Goal: Task Accomplishment & Management: Manage account settings

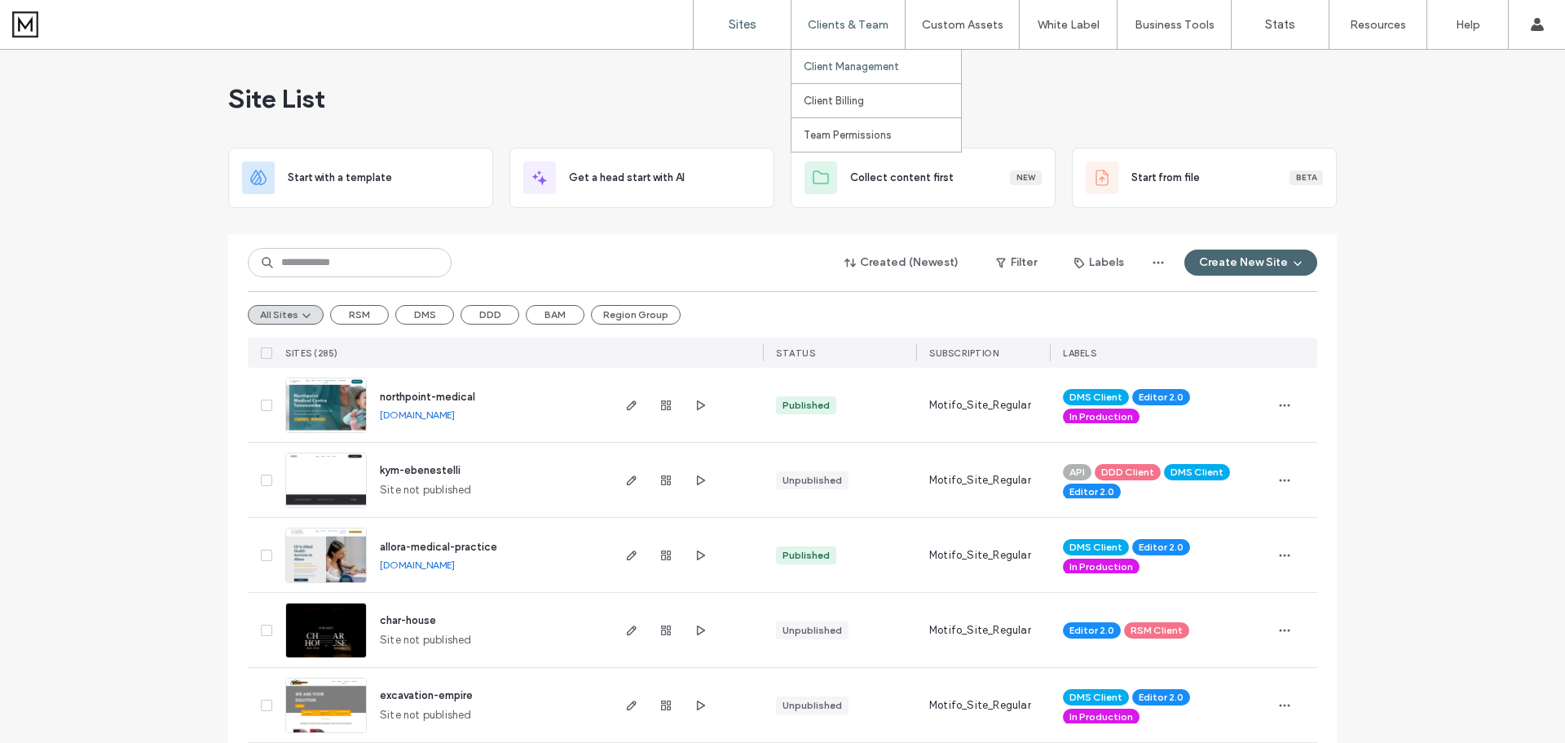
click at [856, 68] on label "Client Management" at bounding box center [851, 66] width 95 height 12
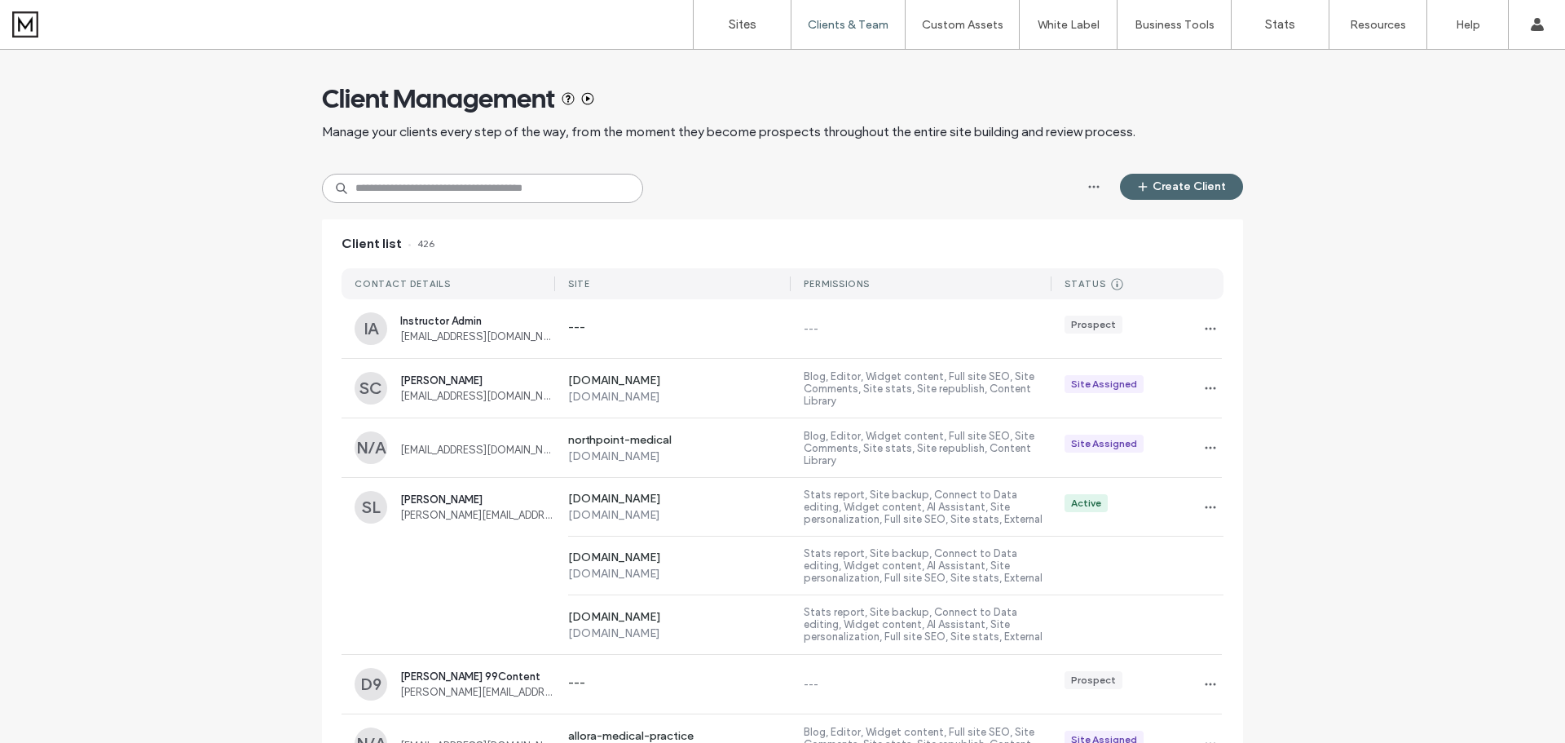
click at [601, 188] on input at bounding box center [482, 188] width 321 height 29
paste input "**********"
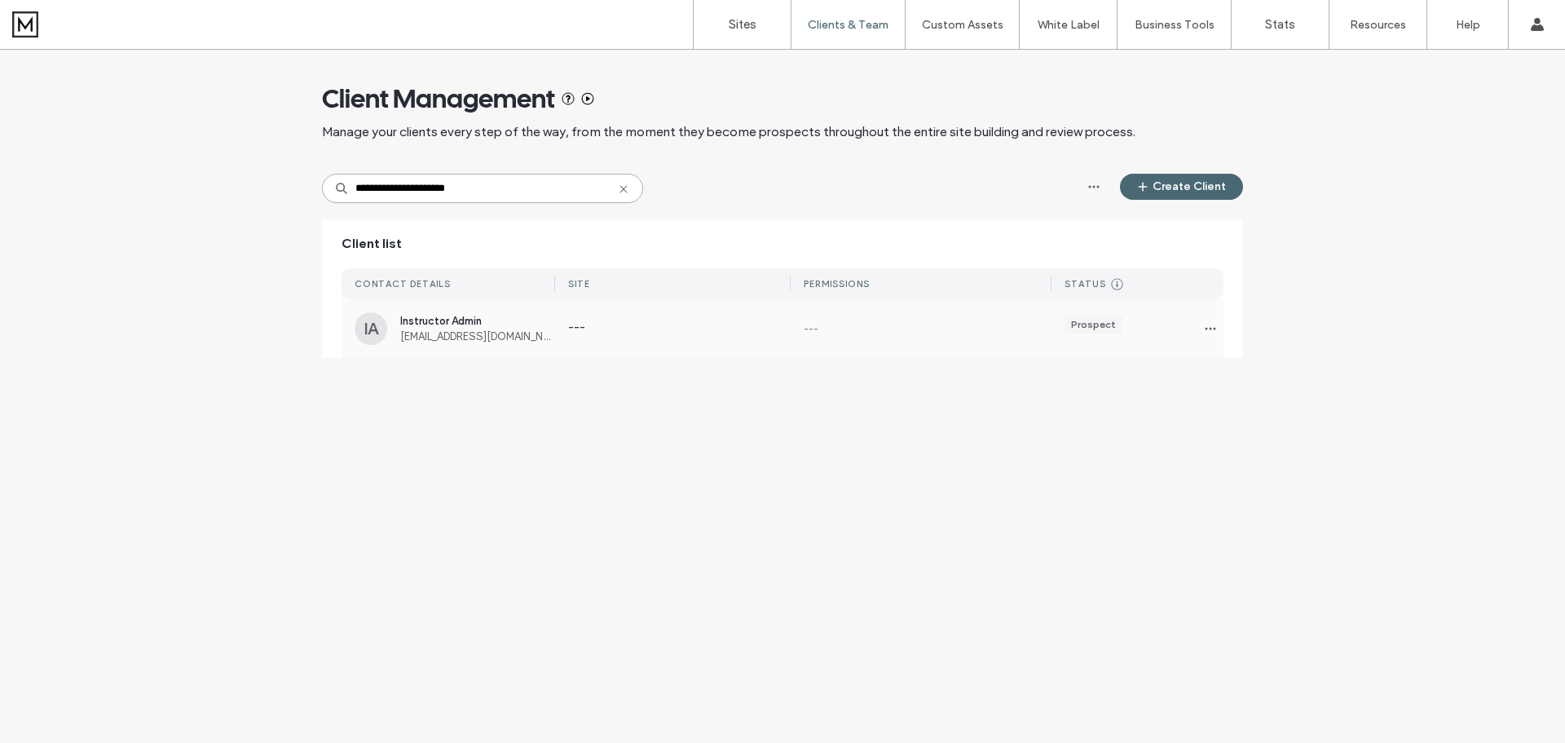
type input "**********"
click at [550, 335] on span "[EMAIL_ADDRESS][DOMAIN_NAME]" at bounding box center [477, 336] width 155 height 12
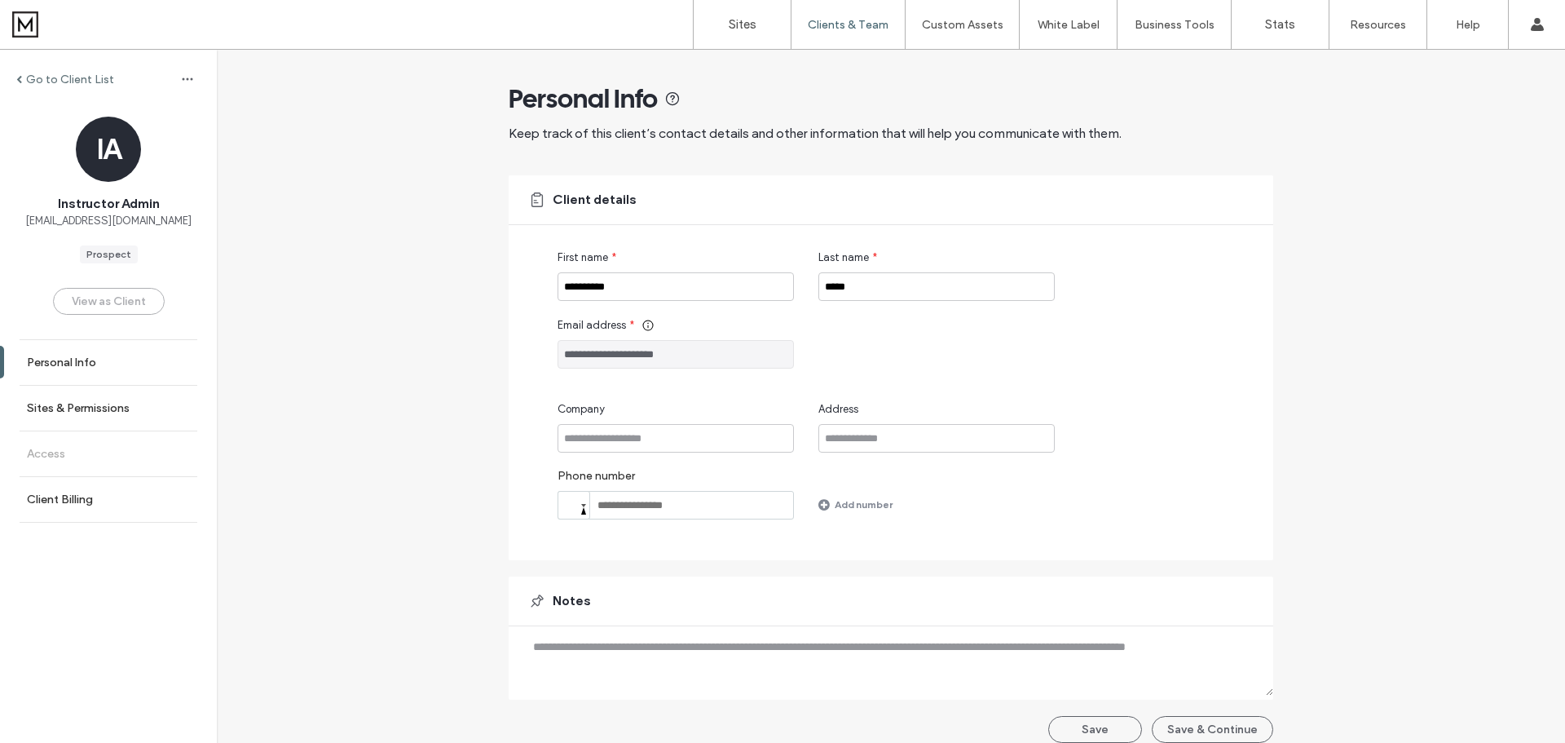
scroll to position [16, 0]
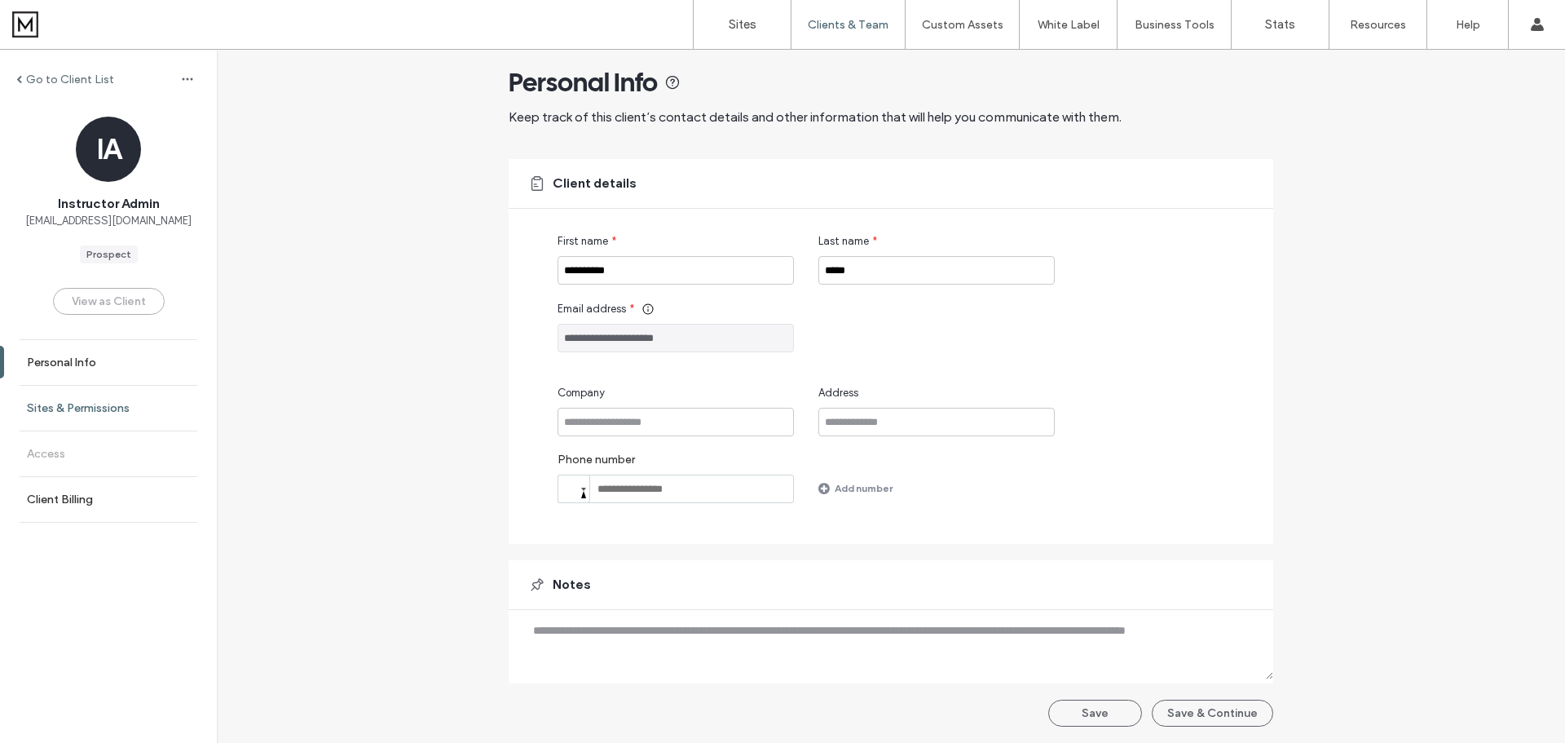
click at [82, 403] on label "Sites & Permissions" at bounding box center [78, 408] width 103 height 14
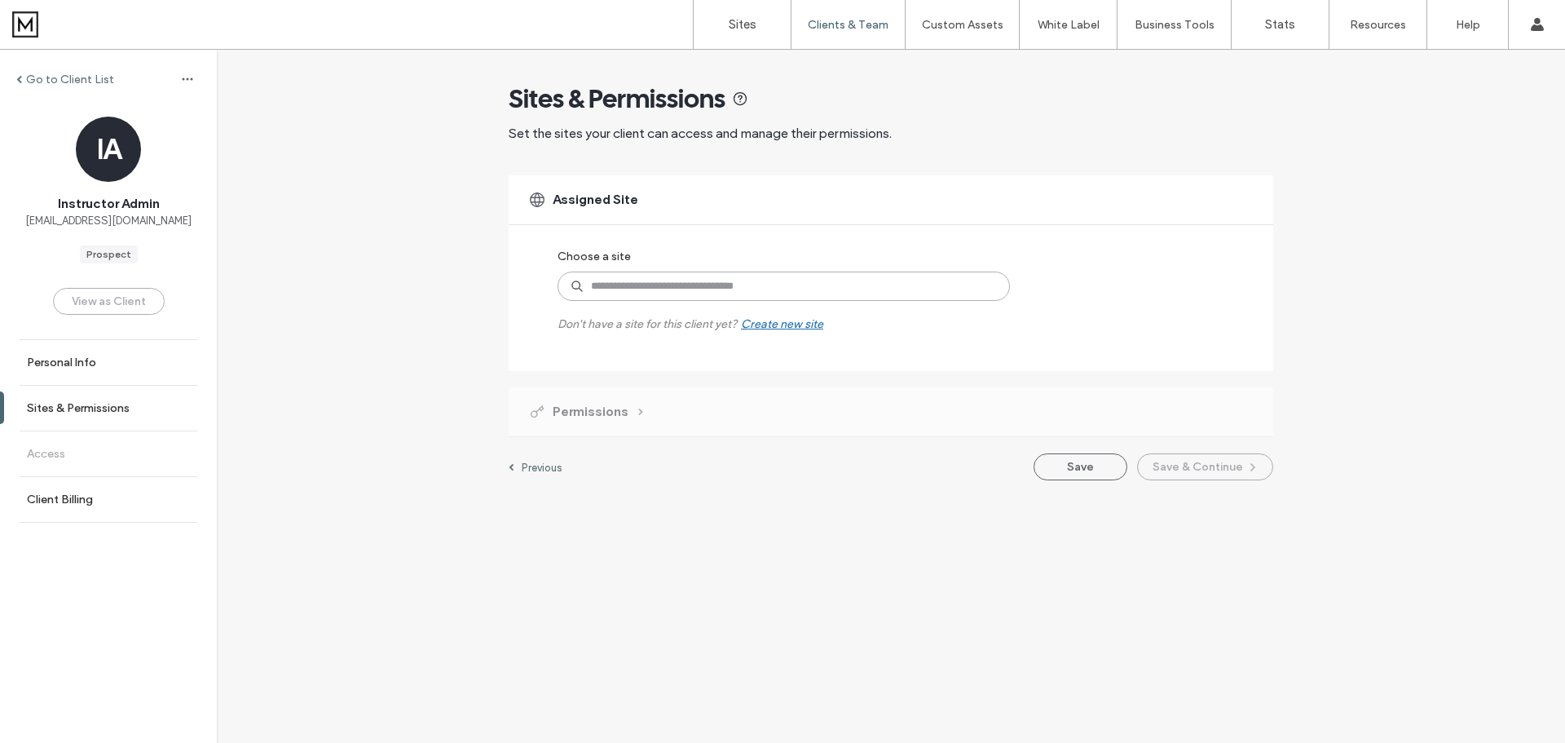
click at [954, 290] on input at bounding box center [784, 285] width 452 height 29
type input "****"
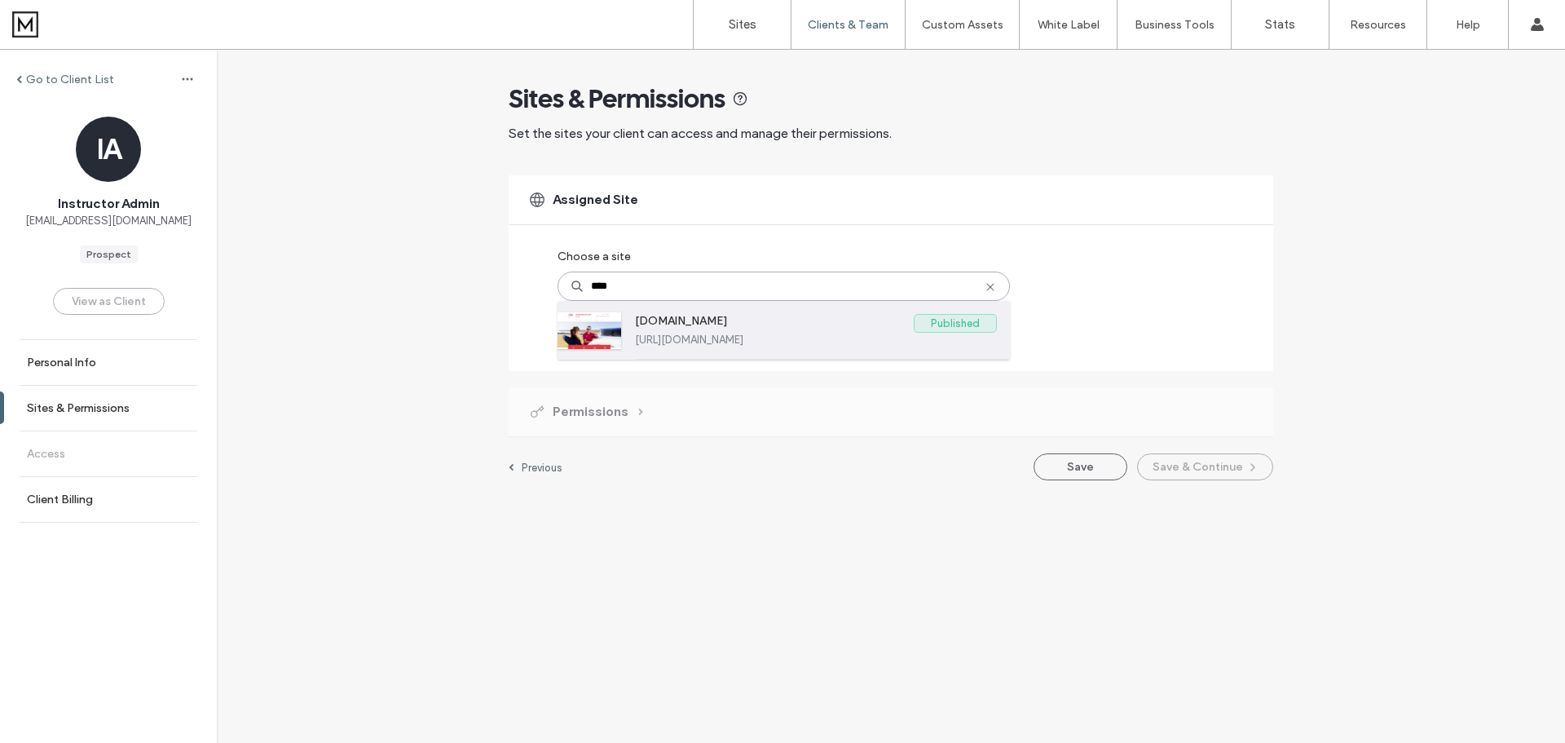
click at [900, 332] on label "[DOMAIN_NAME]" at bounding box center [774, 324] width 279 height 20
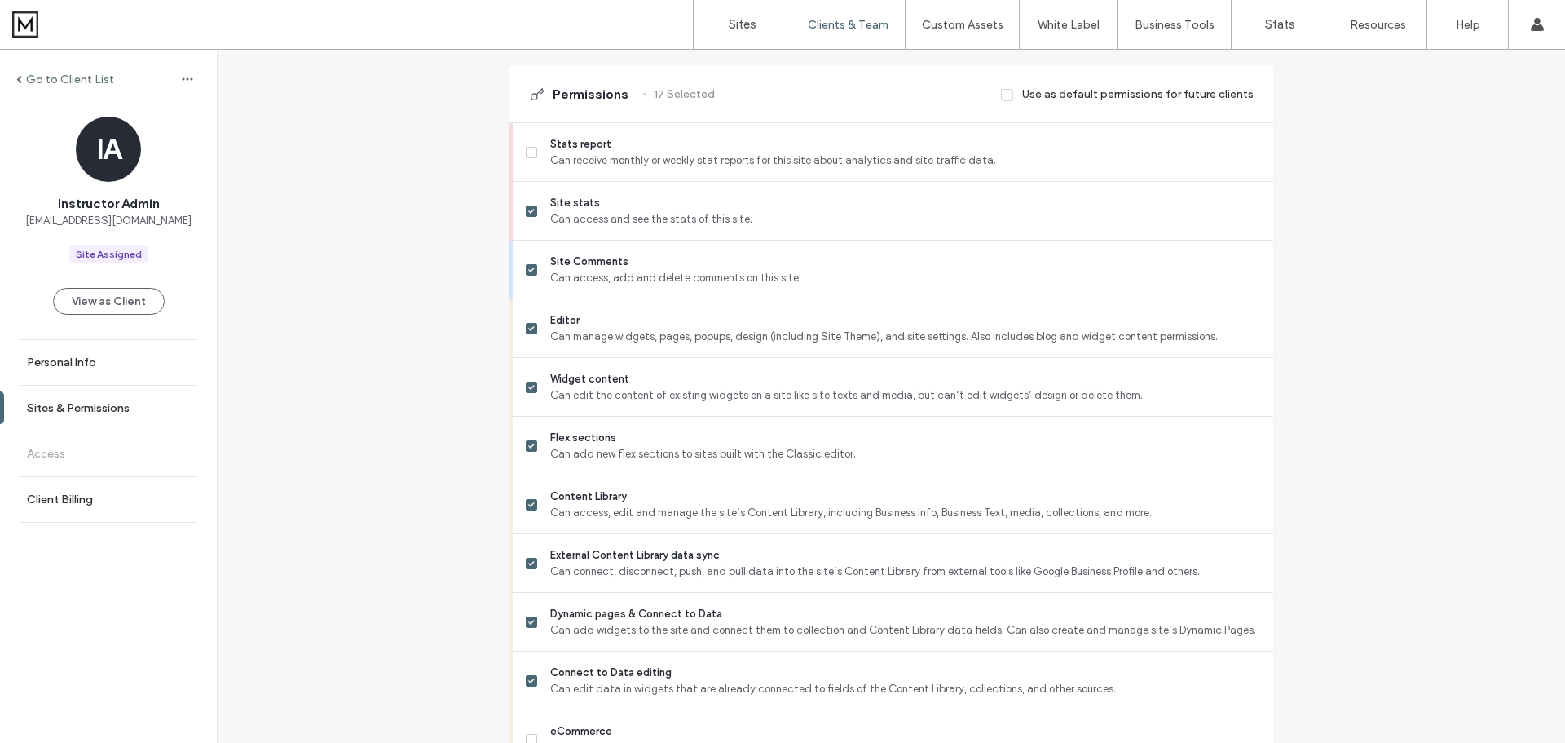
scroll to position [408, 0]
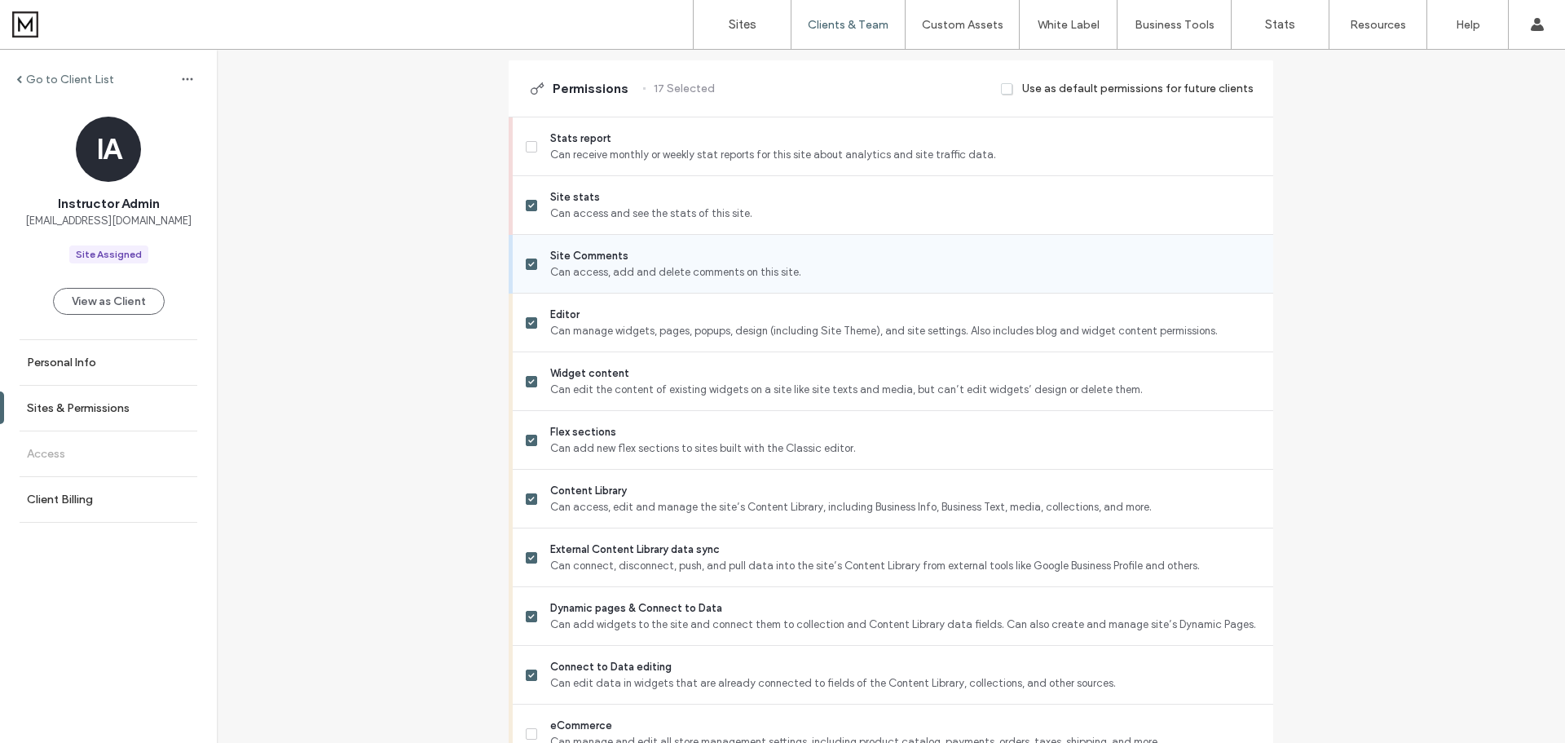
click at [526, 266] on span at bounding box center [531, 263] width 11 height 11
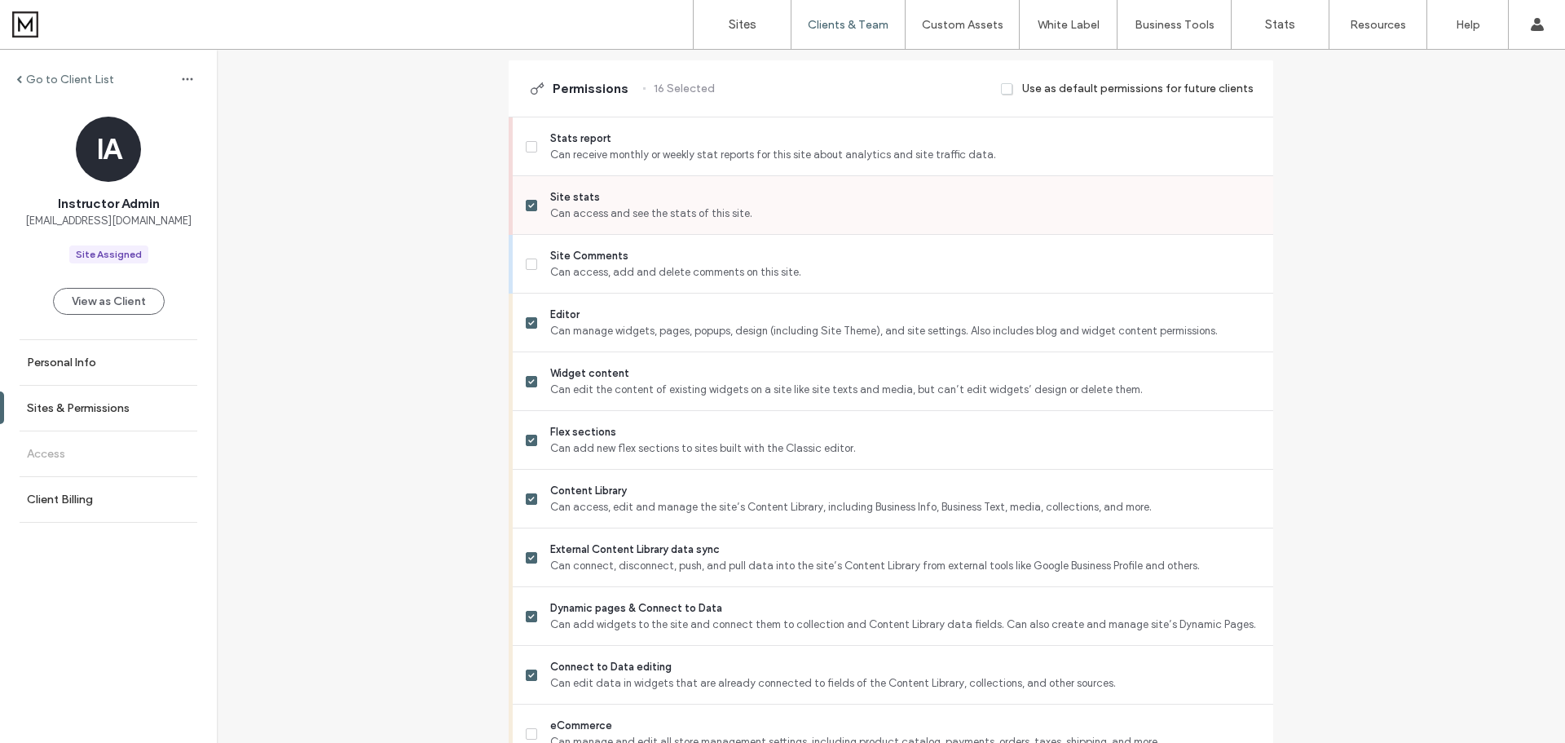
click at [528, 205] on icon at bounding box center [531, 205] width 7 height 5
click at [528, 325] on span at bounding box center [531, 322] width 11 height 11
click at [528, 382] on icon at bounding box center [531, 381] width 7 height 5
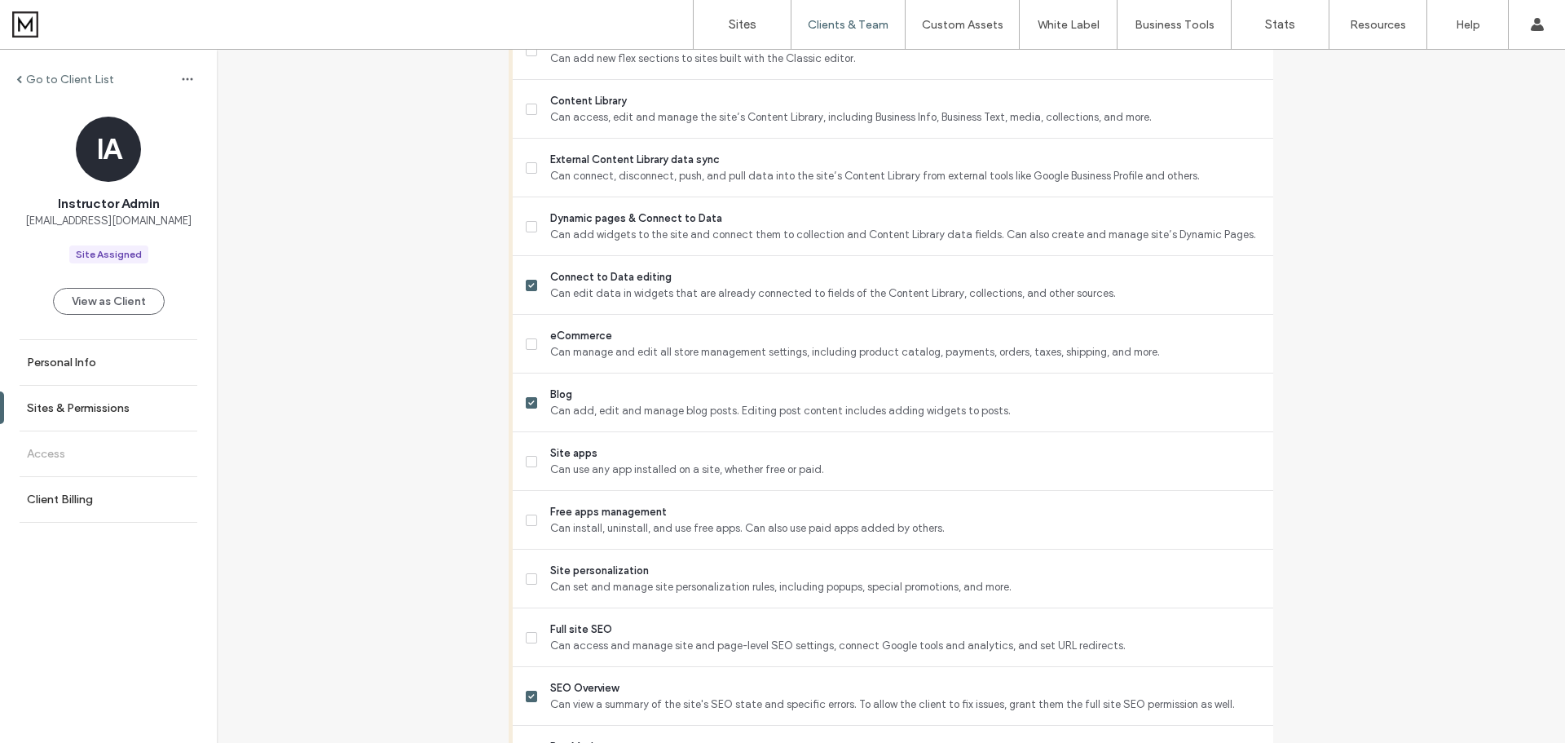
scroll to position [815, 0]
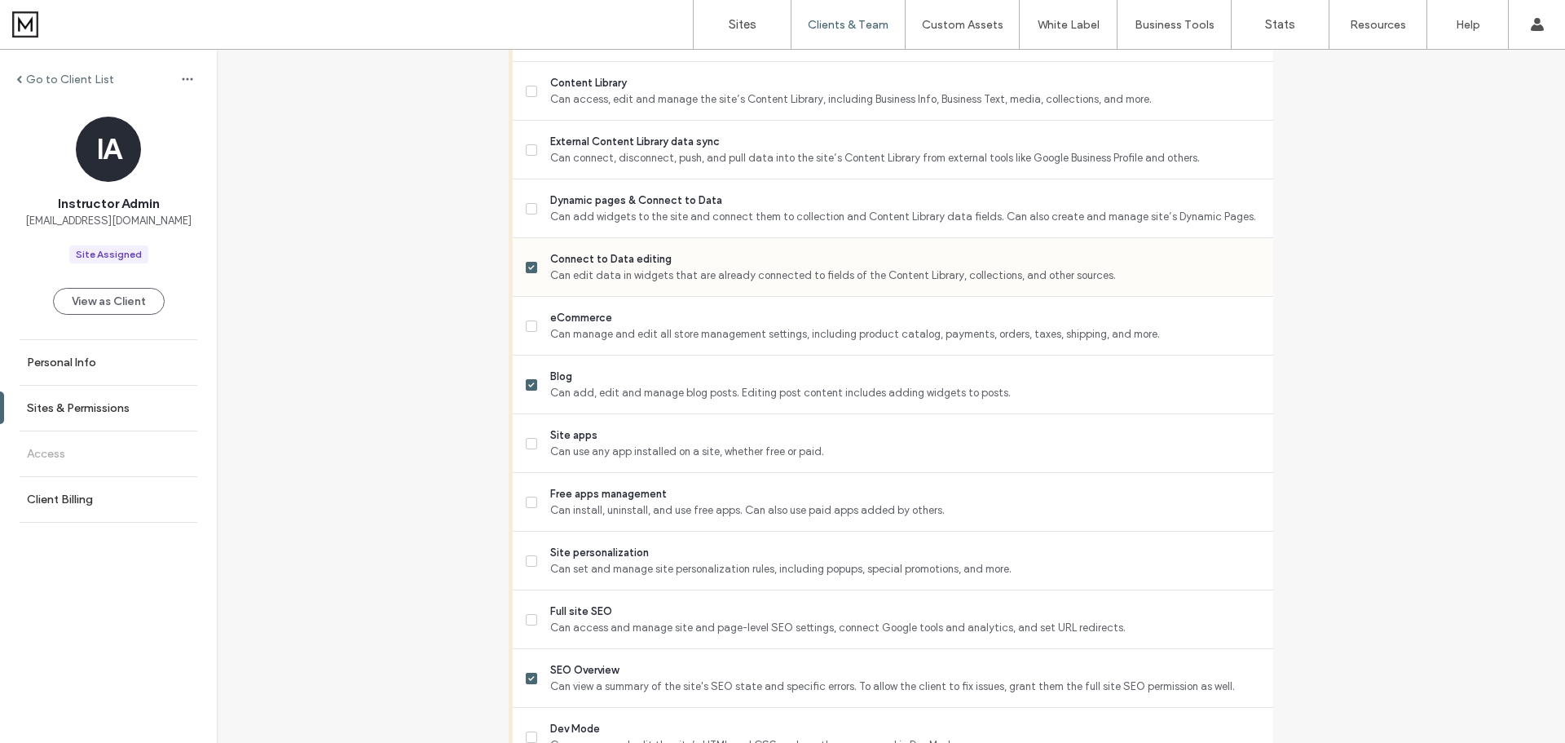
click at [528, 269] on icon at bounding box center [531, 267] width 7 height 5
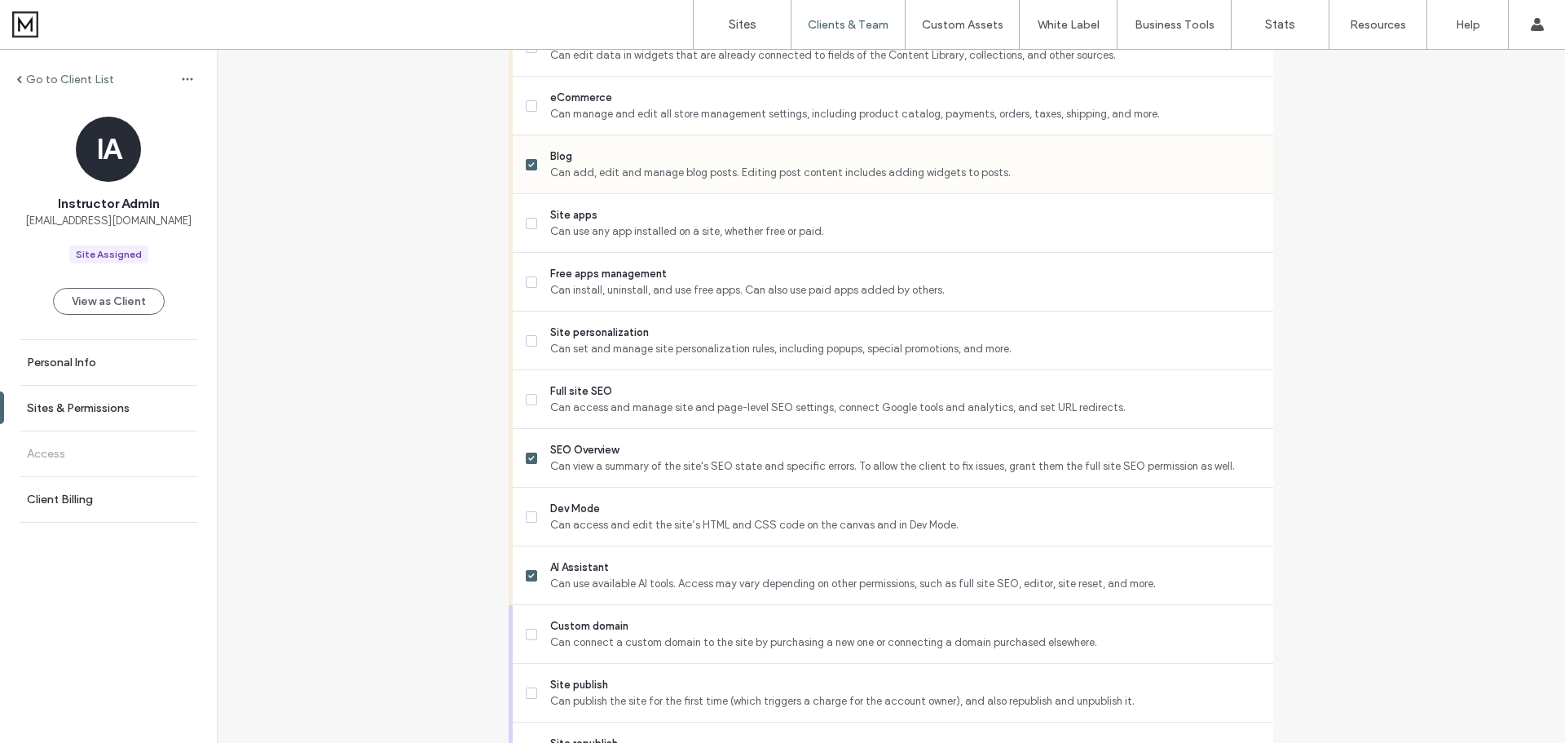
scroll to position [1060, 0]
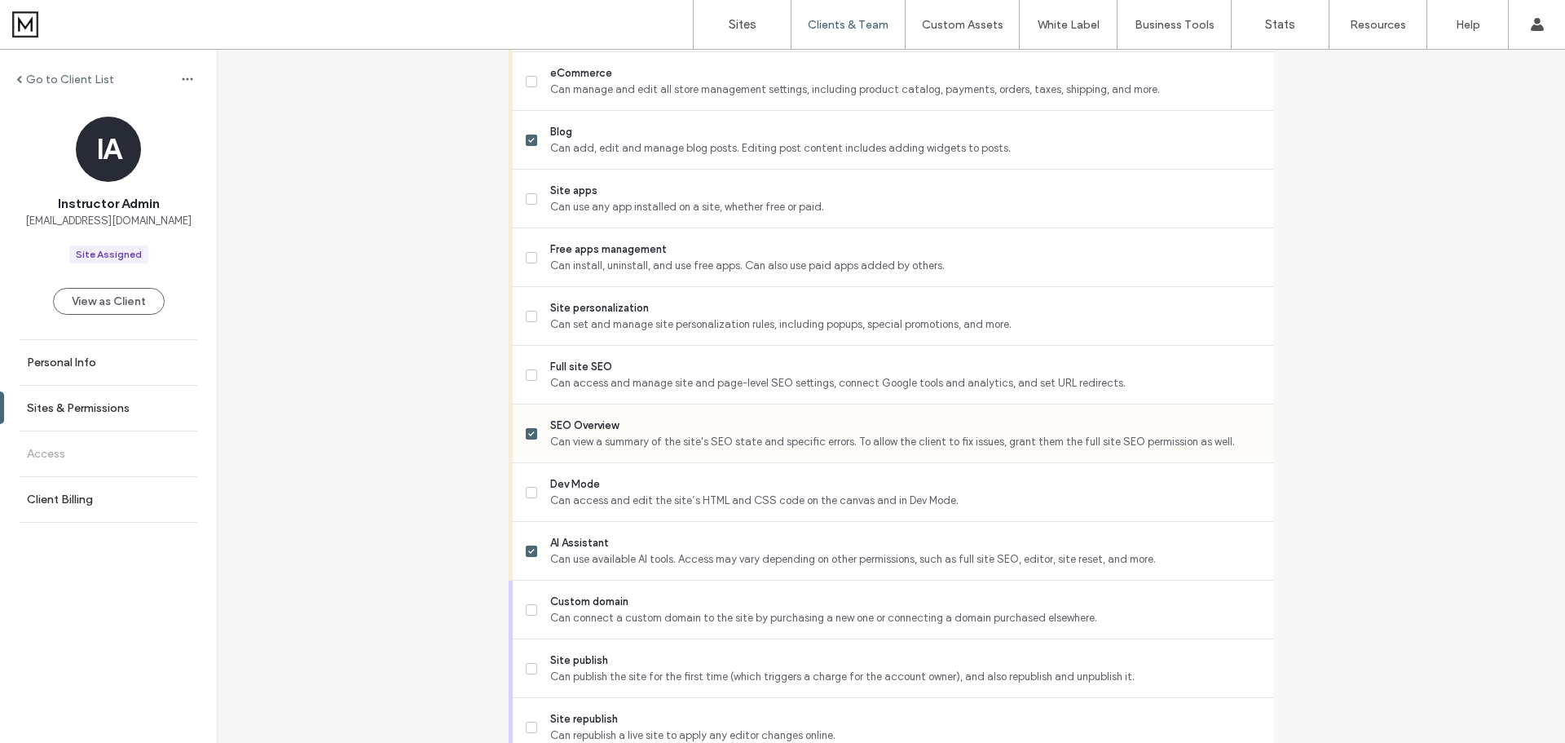
click at [526, 434] on span at bounding box center [531, 433] width 11 height 11
click at [528, 434] on icon at bounding box center [531, 433] width 6 height 5
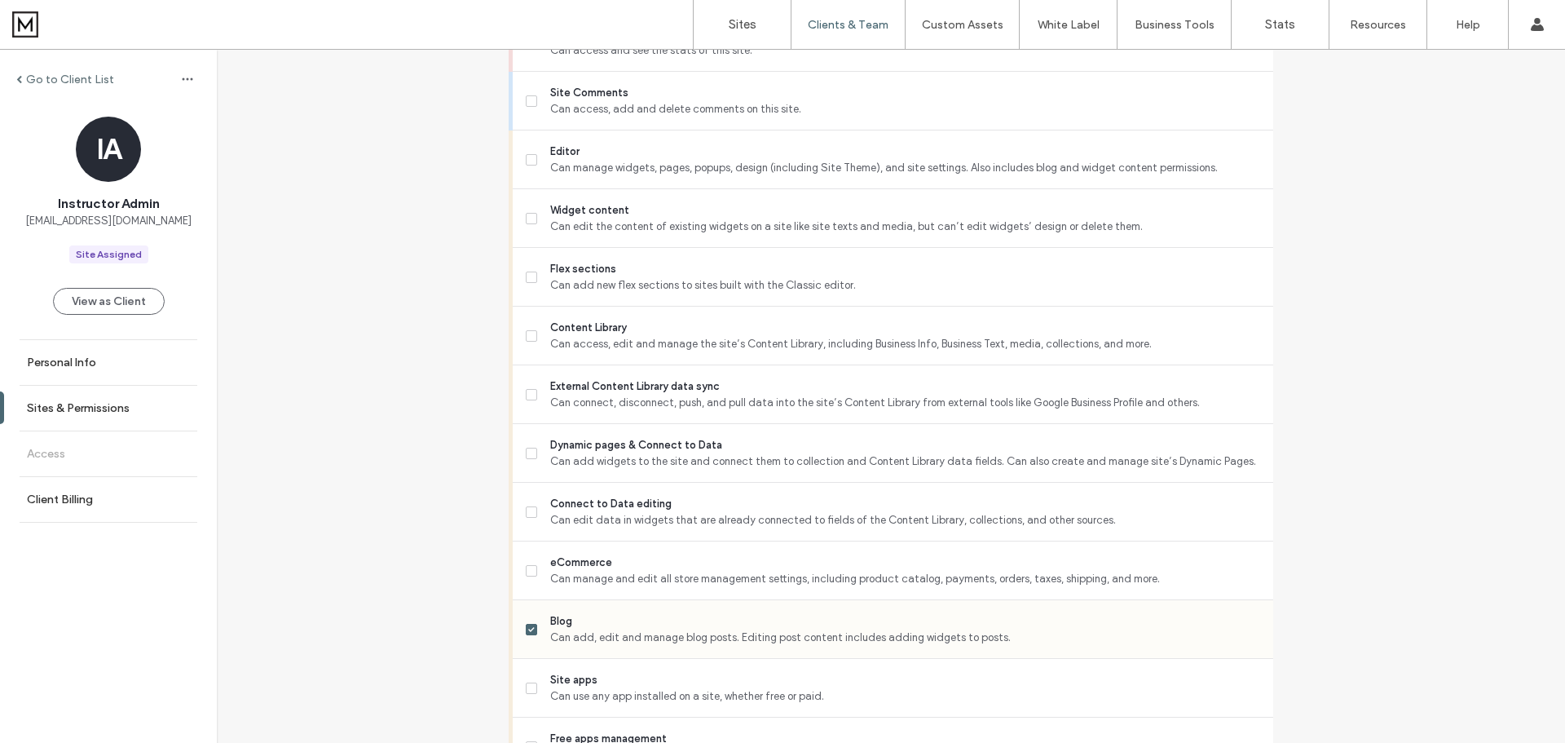
scroll to position [517, 0]
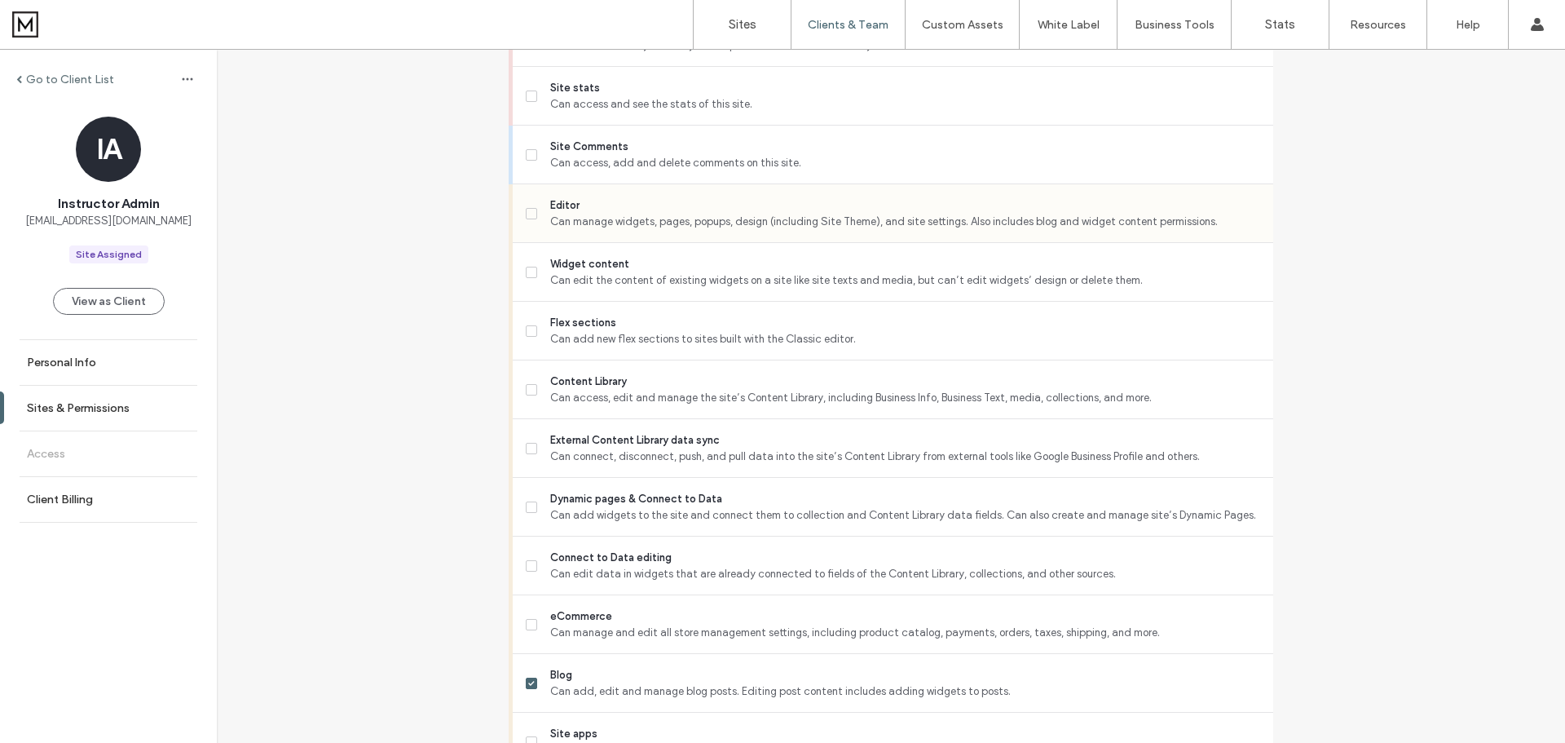
click at [660, 219] on span "Can manage widgets, pages, popups, design (including Site Theme), and site sett…" at bounding box center [905, 222] width 710 height 16
click at [597, 267] on span "Widget content" at bounding box center [905, 264] width 710 height 16
click at [554, 222] on span "Can manage widgets, pages, popups, design (including Site Theme), and site sett…" at bounding box center [905, 222] width 710 height 16
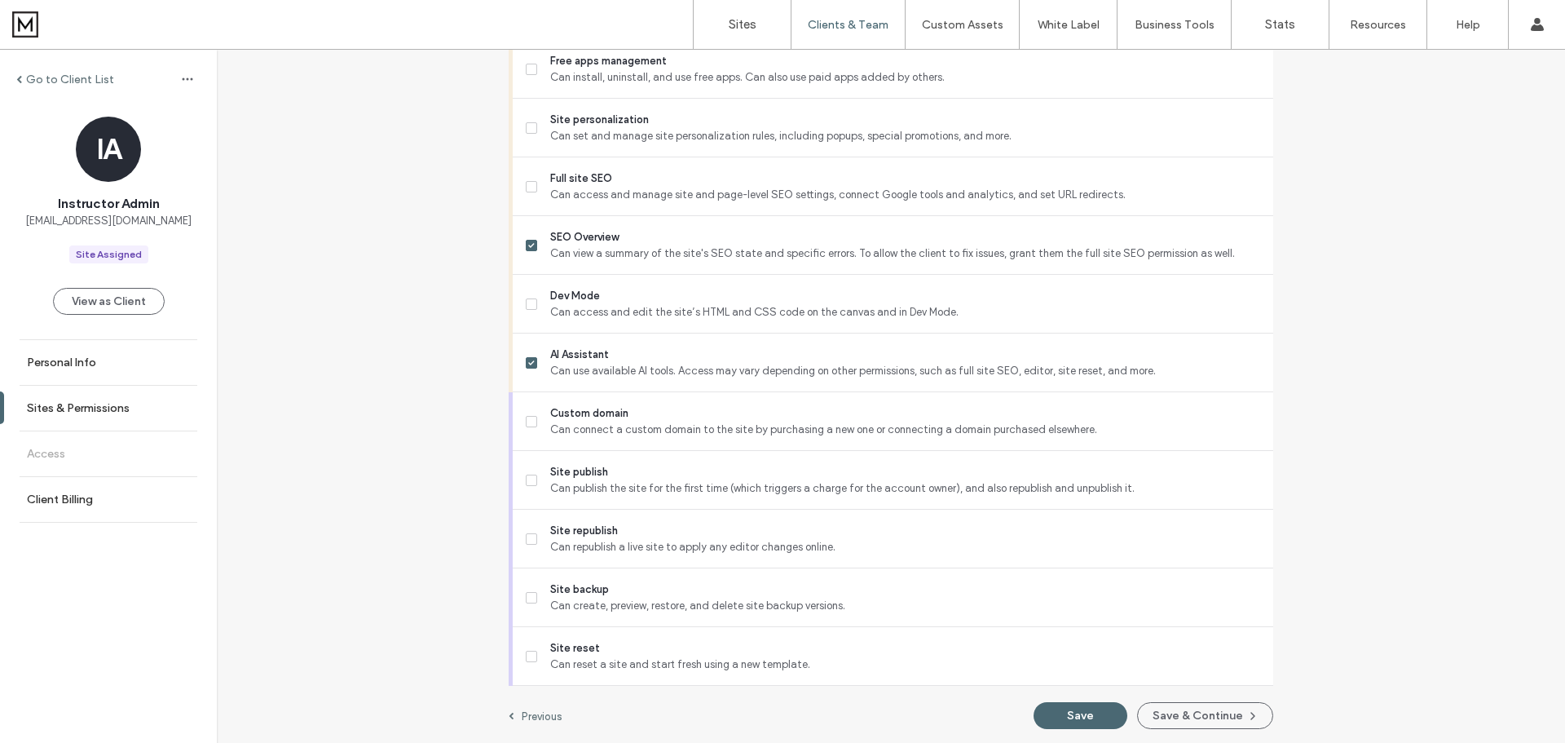
scroll to position [1251, 0]
click at [1051, 713] on button "Save" at bounding box center [1081, 713] width 94 height 27
